Goal: Task Accomplishment & Management: Complete application form

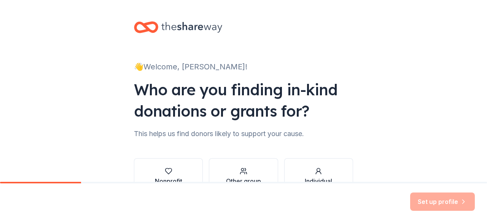
scroll to position [49, 0]
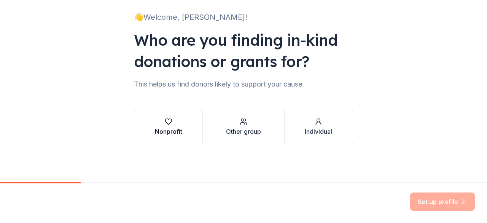
click at [172, 121] on div "button" at bounding box center [168, 122] width 27 height 8
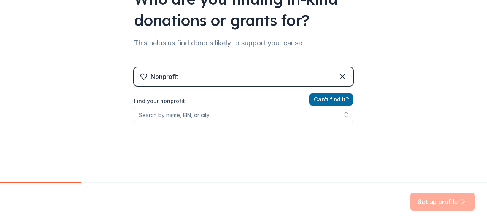
scroll to position [126, 0]
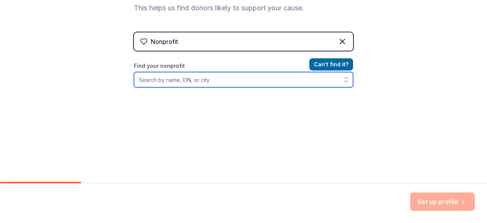
click at [203, 83] on input "Find your nonprofit" at bounding box center [243, 79] width 219 height 15
type input "[US_EMPLOYER_IDENTIFICATION_NUMBER]"
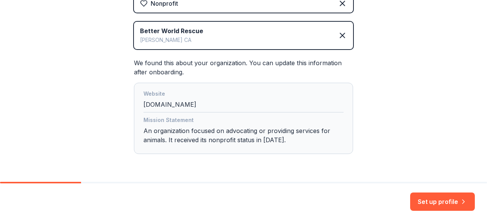
scroll to position [188, 0]
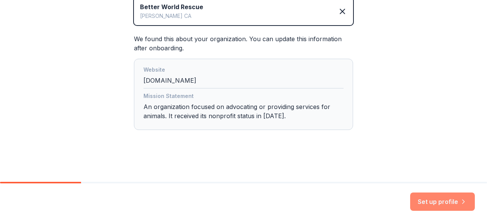
click at [439, 199] on button "Set up profile" at bounding box center [442, 201] width 65 height 18
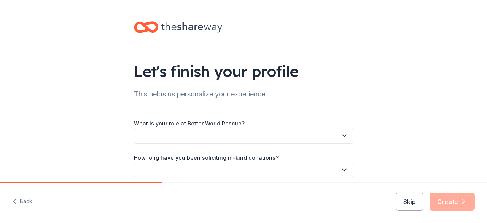
scroll to position [67, 0]
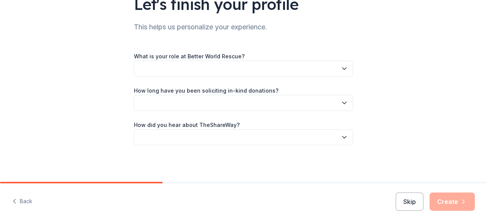
click at [173, 65] on button "button" at bounding box center [243, 68] width 219 height 16
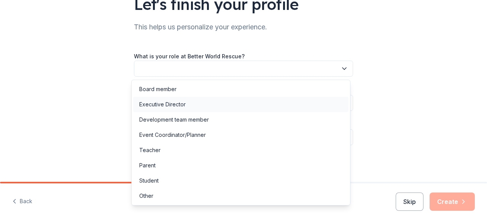
click at [172, 102] on div "Executive Director" at bounding box center [162, 104] width 46 height 9
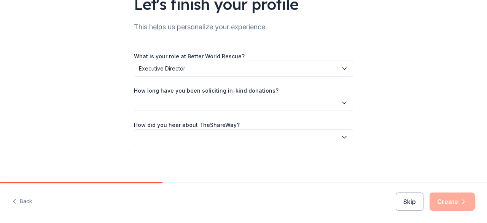
click at [183, 96] on button "button" at bounding box center [243, 103] width 219 height 16
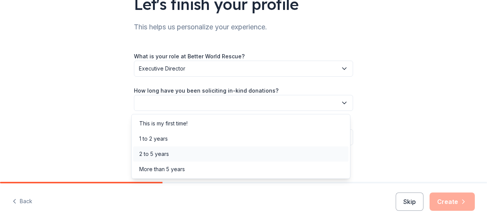
click at [172, 152] on div "2 to 5 years" at bounding box center [240, 153] width 215 height 15
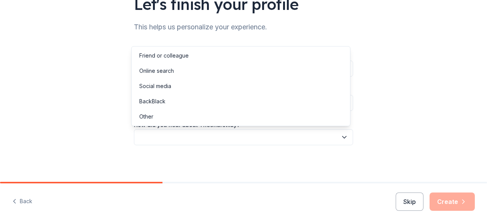
click at [175, 135] on button "button" at bounding box center [243, 137] width 219 height 16
click at [189, 69] on div "Online search" at bounding box center [240, 70] width 215 height 15
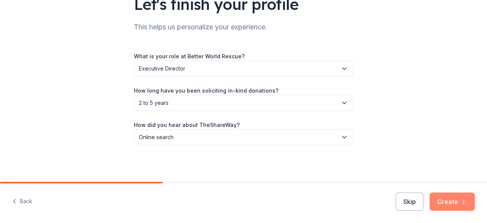
click at [466, 203] on icon "button" at bounding box center [464, 201] width 8 height 8
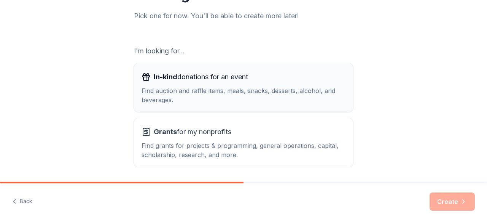
scroll to position [114, 0]
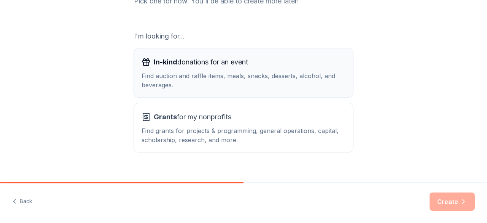
click at [242, 64] on span "In-kind donations for an event" at bounding box center [201, 62] width 94 height 12
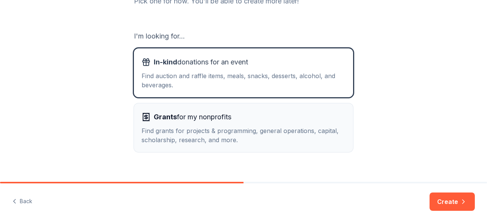
click at [246, 127] on div "Find grants for projects & programming, general operations, capital, scholarshi…" at bounding box center [244, 135] width 204 height 18
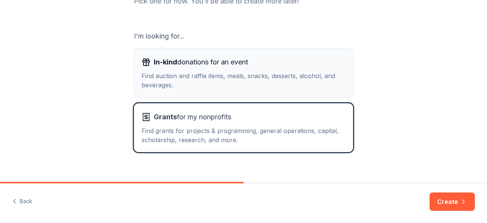
click at [288, 81] on div "Find auction and raffle items, meals, snacks, desserts, alcohol, and beverages." at bounding box center [244, 80] width 204 height 18
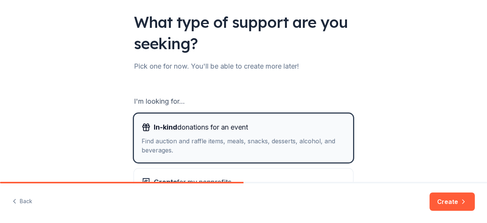
scroll to position [0, 0]
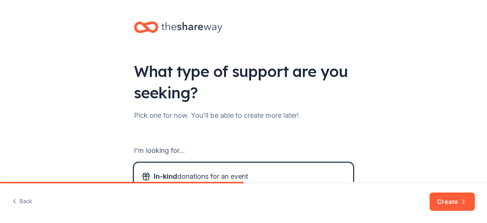
click at [450, 202] on button "Create" at bounding box center [452, 201] width 45 height 18
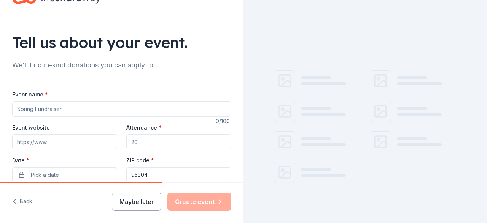
scroll to position [38, 0]
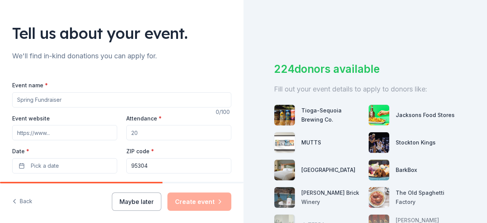
type input "Pups & Beer Cups"
click at [52, 135] on input "Event website" at bounding box center [64, 132] width 105 height 15
type input "www.betterworldrescue.org/events"
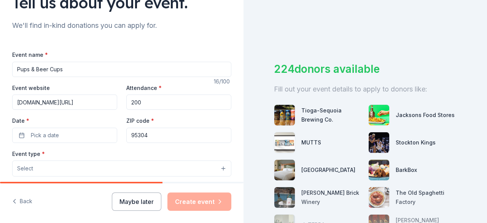
scroll to position [76, 0]
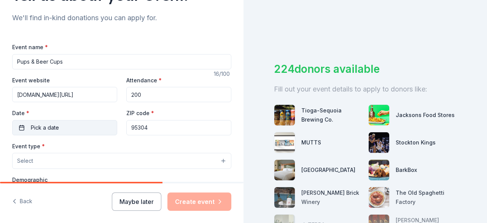
type input "200"
click at [59, 128] on button "Pick a date" at bounding box center [64, 127] width 105 height 15
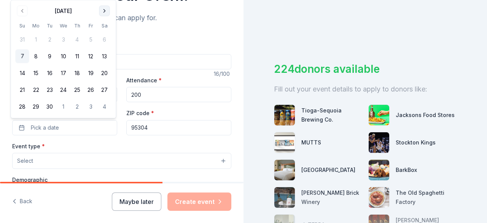
click at [103, 11] on button "Go to next month" at bounding box center [104, 11] width 11 height 11
click at [101, 71] on button "18" at bounding box center [105, 73] width 14 height 14
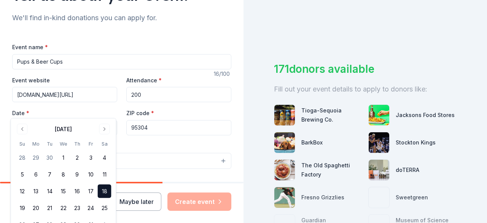
scroll to position [114, 0]
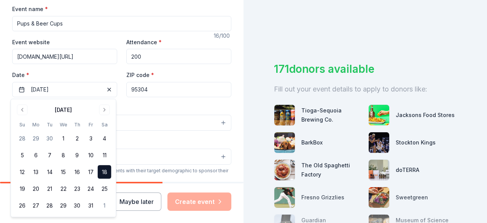
click at [132, 107] on div "Event type * Select" at bounding box center [121, 117] width 219 height 28
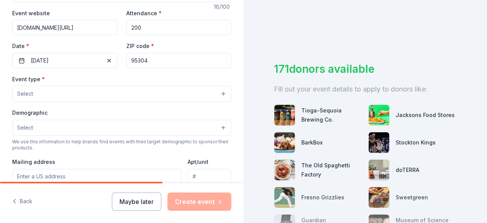
scroll to position [152, 0]
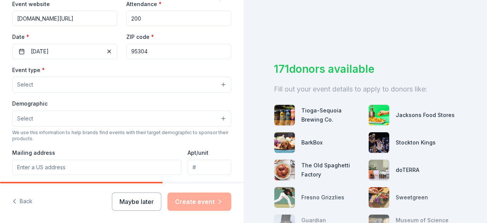
click at [58, 83] on button "Select" at bounding box center [121, 84] width 219 height 16
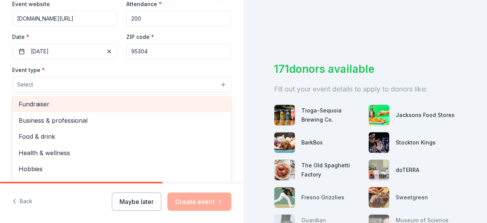
click at [52, 108] on span "Fundraiser" at bounding box center [122, 104] width 206 height 10
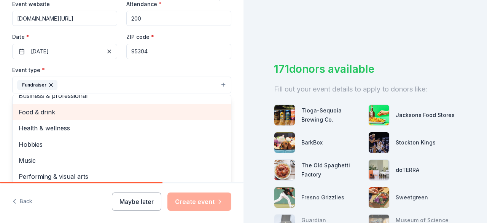
click at [64, 110] on span "Food & drink" at bounding box center [122, 112] width 206 height 10
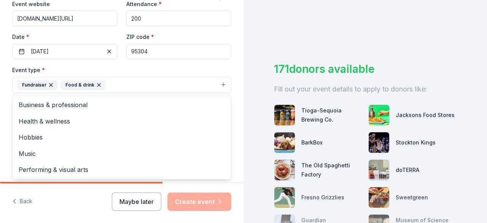
click at [8, 118] on div "Tell us about your event. We'll find in-kind donations you can apply for. Event…" at bounding box center [121, 101] width 243 height 507
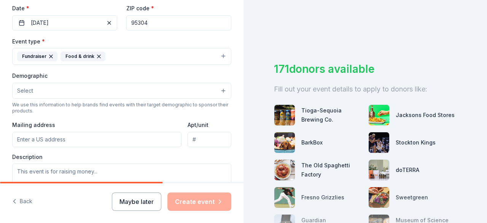
scroll to position [190, 0]
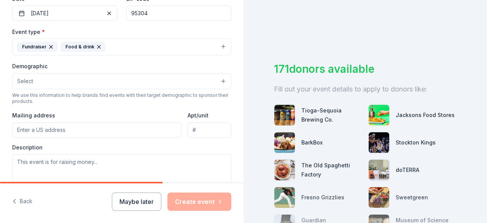
click at [53, 82] on button "Select" at bounding box center [121, 81] width 219 height 16
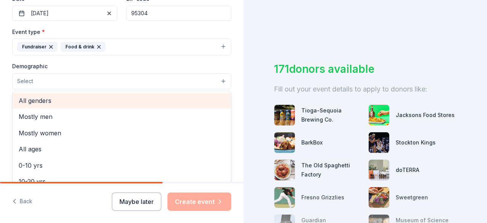
click at [60, 97] on span "All genders" at bounding box center [122, 100] width 206 height 10
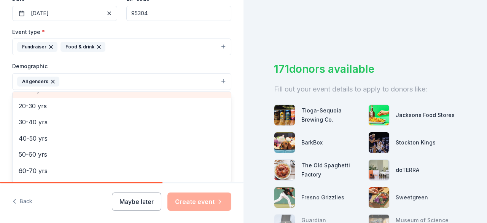
scroll to position [38, 0]
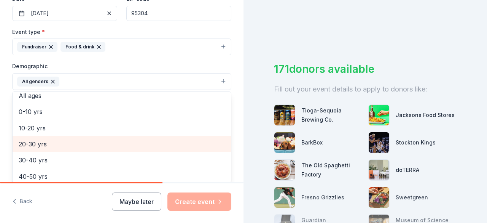
click at [53, 145] on span "20-30 yrs" at bounding box center [122, 144] width 206 height 10
click at [53, 146] on span "30-40 yrs" at bounding box center [122, 144] width 206 height 10
click at [53, 145] on span "40-50 yrs" at bounding box center [122, 144] width 206 height 10
click at [33, 142] on span "50-60 yrs" at bounding box center [122, 144] width 206 height 10
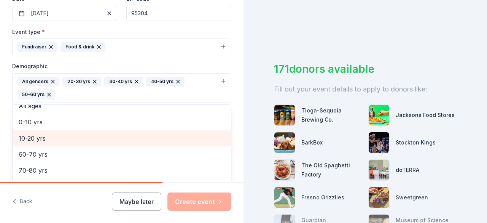
scroll to position [41, 0]
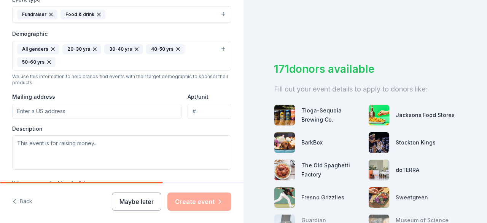
scroll to position [263, 0]
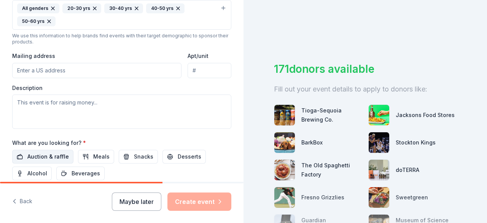
click at [46, 155] on span "Auction & raffle" at bounding box center [47, 156] width 41 height 9
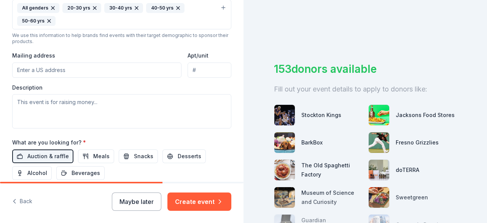
scroll to position [225, 0]
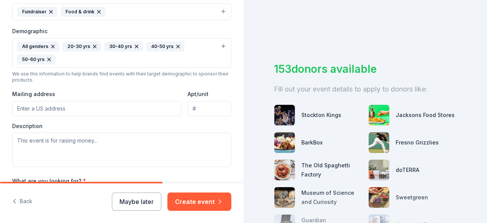
click at [74, 108] on input "Mailing address" at bounding box center [96, 108] width 169 height 15
type input "3900 Stoneridge Drive, Tracy, CA, 95304"
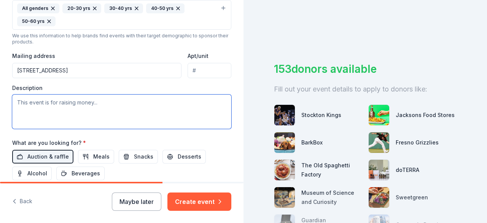
click at [104, 107] on textarea at bounding box center [121, 111] width 219 height 34
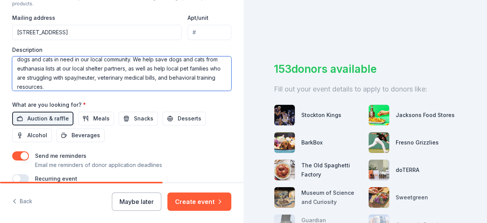
scroll to position [339, 0]
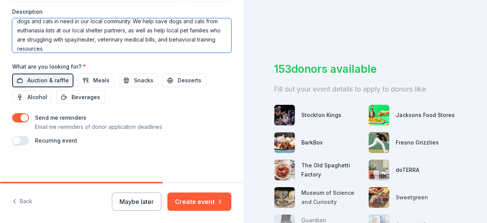
type textarea "Our annual Pups & Beer Cups event is our largest fundraiser of the year with ov…"
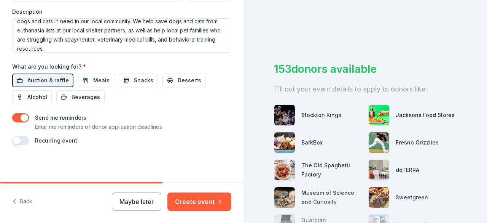
click at [27, 141] on button "button" at bounding box center [20, 140] width 17 height 9
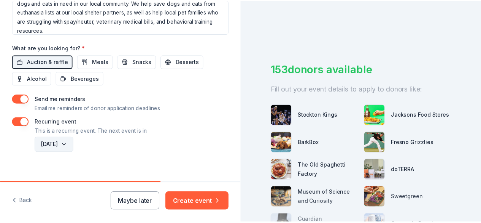
scroll to position [367, 0]
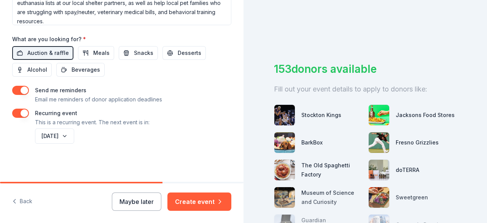
click at [207, 204] on button "Create event" at bounding box center [199, 201] width 64 height 18
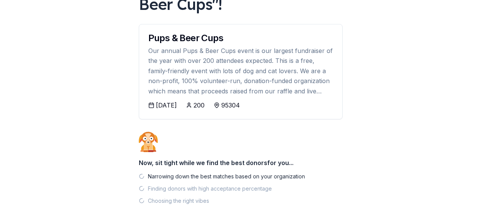
scroll to position [109, 0]
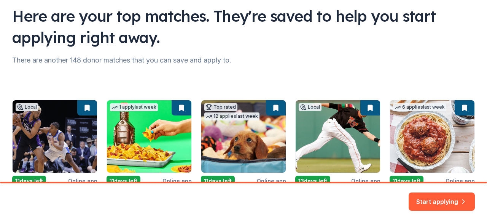
scroll to position [93, 0]
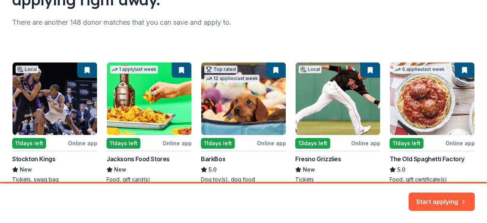
click at [258, 95] on div "Local 11 days left Online app Stockton Kings New Tickets, swag bag 1 apply last…" at bounding box center [243, 122] width 463 height 121
drag, startPoint x: 221, startPoint y: 151, endPoint x: 229, endPoint y: 155, distance: 8.8
click at [221, 152] on div "Local 11 days left Online app Stockton Kings New Tickets, swag bag 1 apply last…" at bounding box center [243, 122] width 463 height 121
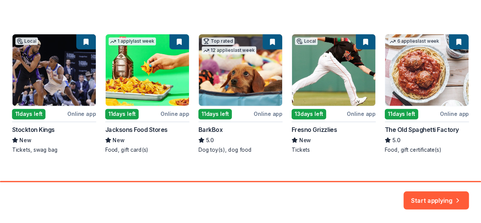
scroll to position [131, 0]
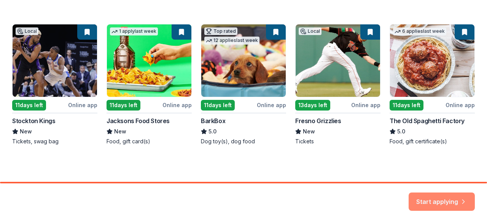
click at [441, 195] on button "Start applying" at bounding box center [442, 197] width 66 height 18
click at [440, 195] on div "Start applying" at bounding box center [442, 201] width 66 height 18
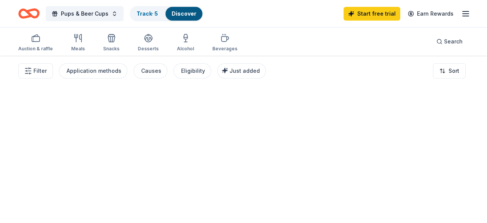
click at [431, 203] on div at bounding box center [243, 139] width 487 height 167
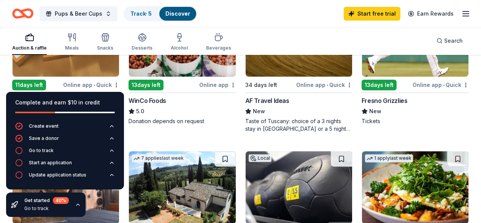
scroll to position [571, 0]
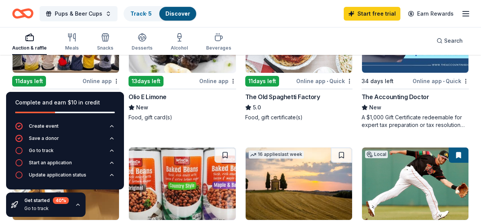
scroll to position [342, 0]
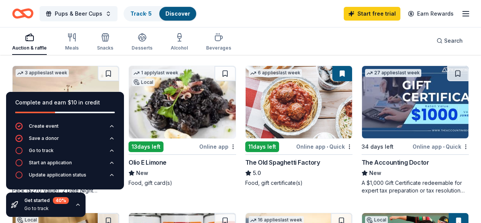
scroll to position [304, 0]
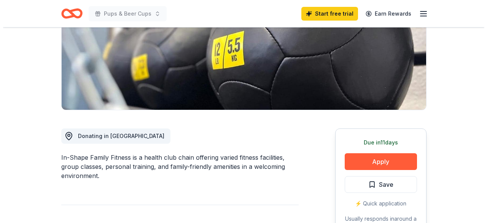
scroll to position [114, 0]
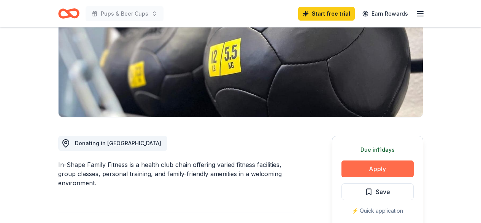
click at [388, 167] on button "Apply" at bounding box center [378, 168] width 72 height 17
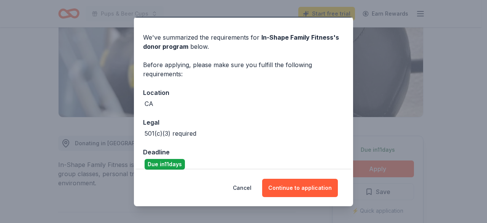
scroll to position [30, 0]
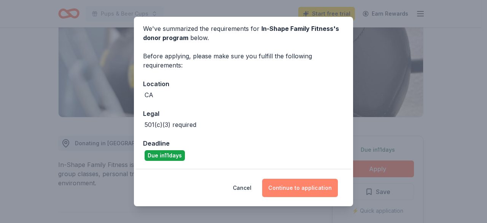
click at [291, 189] on button "Continue to application" at bounding box center [300, 187] width 76 height 18
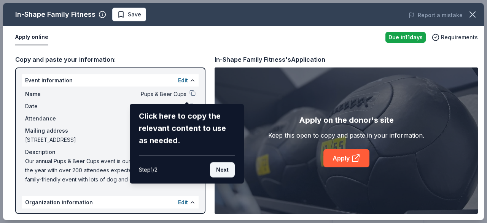
click at [221, 166] on button "Next" at bounding box center [222, 169] width 25 height 15
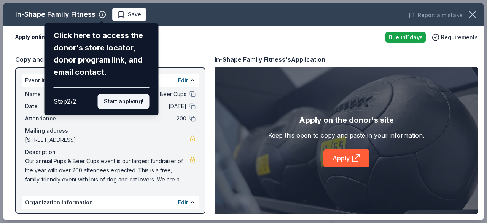
click at [135, 101] on button "Start applying!" at bounding box center [124, 101] width 52 height 15
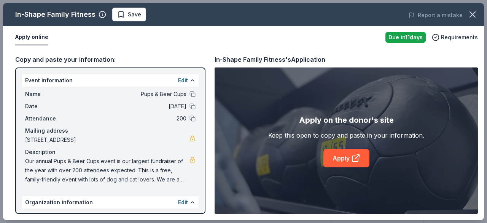
click at [180, 200] on div "In-Shape Family Fitness Save Report a mistake Apply online Due [DATE] Requireme…" at bounding box center [243, 111] width 481 height 216
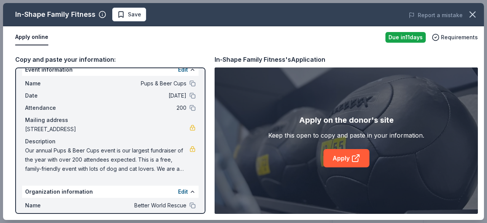
scroll to position [0, 0]
